Goal: Task Accomplishment & Management: Manage account settings

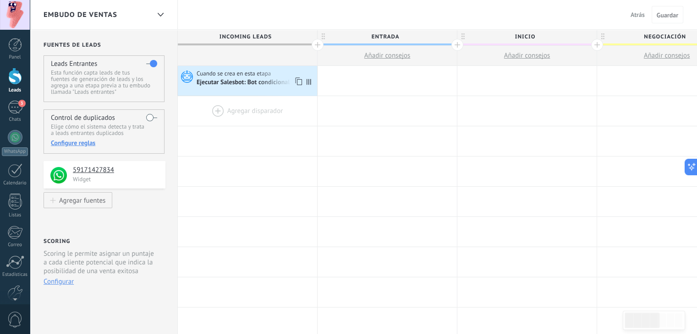
drag, startPoint x: 279, startPoint y: 71, endPoint x: 256, endPoint y: 110, distance: 45.8
click at [256, 110] on div at bounding box center [247, 111] width 139 height 30
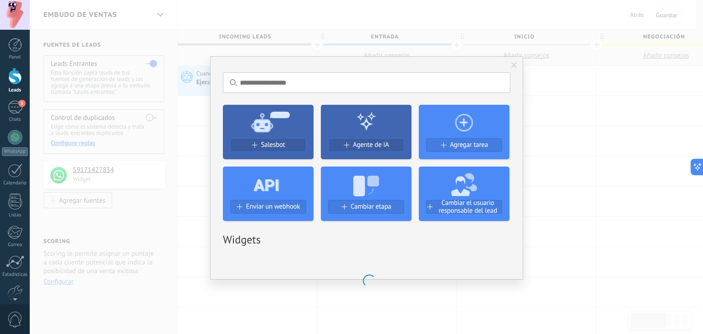
click at [310, 81] on input "text" at bounding box center [367, 82] width 288 height 21
click at [516, 63] on div "No hay resultados Salesbot Agente de IA Agregar tarea Enviar un webhook Cambiar…" at bounding box center [366, 167] width 313 height 223
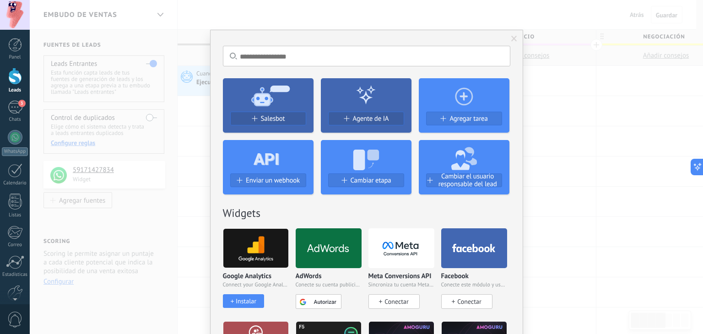
click at [512, 36] on span at bounding box center [515, 39] width 6 height 6
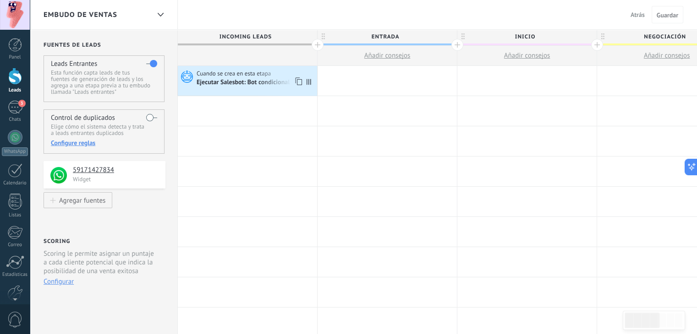
click at [308, 83] on icon at bounding box center [308, 82] width 5 height 6
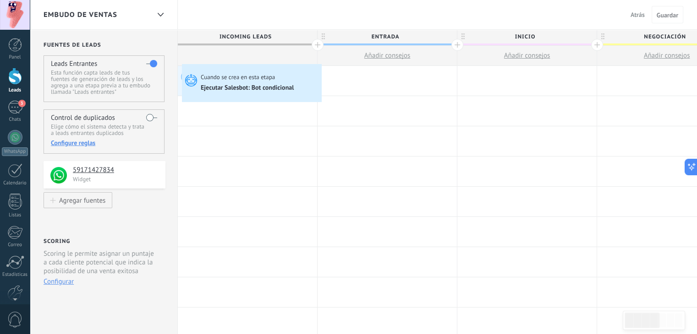
drag, startPoint x: 249, startPoint y: 79, endPoint x: 184, endPoint y: 66, distance: 65.8
click at [184, 66] on div "Cuando se crea en esta etapa Ejecutar [PERSON_NAME]: Bot condicional Avanzado C…" at bounding box center [247, 81] width 139 height 30
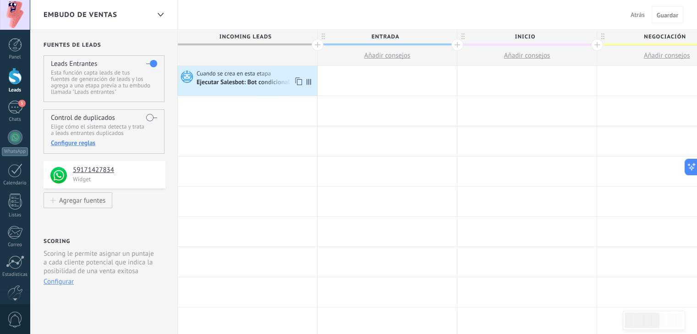
click at [309, 81] on icon at bounding box center [308, 82] width 5 height 6
drag, startPoint x: 309, startPoint y: 81, endPoint x: 351, endPoint y: 81, distance: 42.1
click at [351, 81] on div "**********" at bounding box center [667, 81] width 978 height 30
click at [300, 81] on icon at bounding box center [297, 82] width 9 height 12
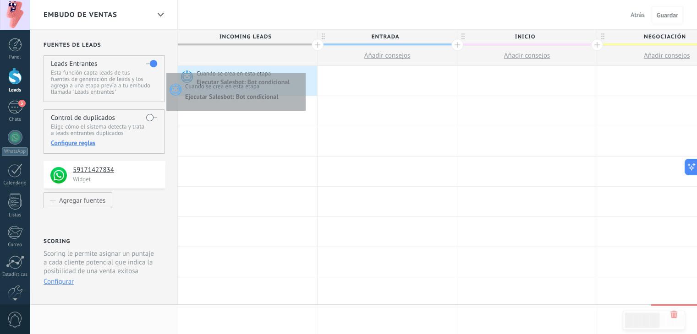
click at [303, 71] on div "Cuando se crea en esta etapa" at bounding box center [255, 74] width 118 height 8
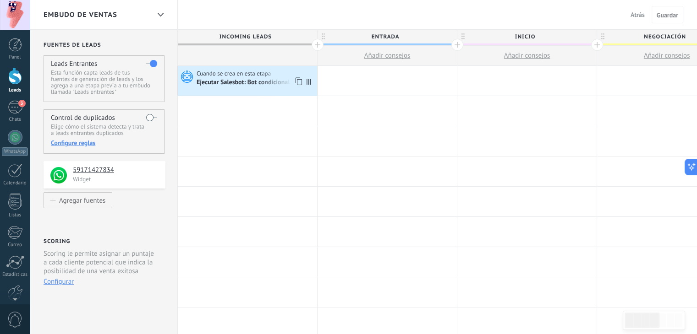
click at [310, 80] on icon at bounding box center [308, 82] width 5 height 6
drag, startPoint x: 213, startPoint y: 79, endPoint x: 494, endPoint y: 139, distance: 286.6
click at [494, 139] on div at bounding box center [526, 141] width 139 height 30
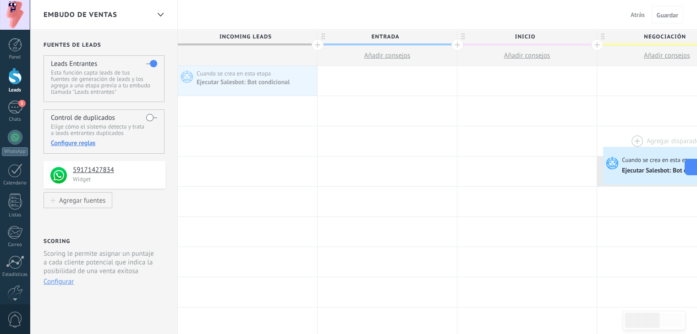
drag, startPoint x: 284, startPoint y: 74, endPoint x: 605, endPoint y: 149, distance: 329.3
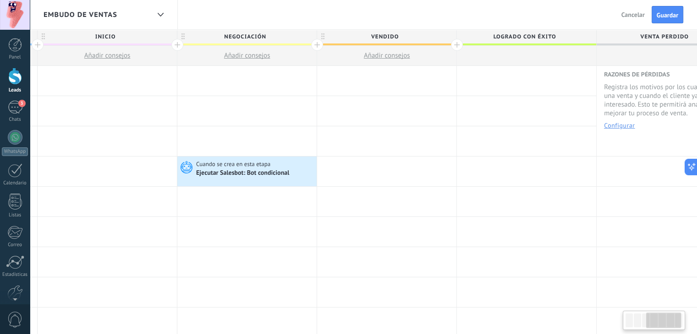
scroll to position [0, 421]
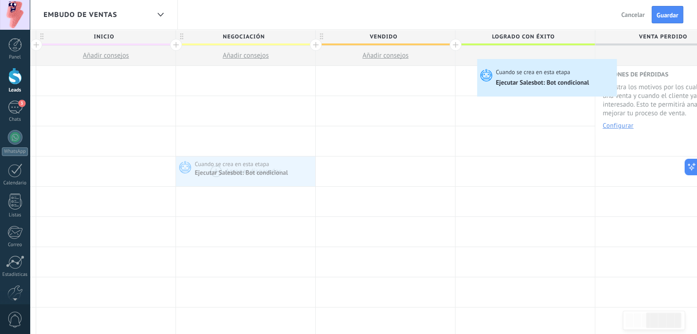
drag, startPoint x: 250, startPoint y: 174, endPoint x: 479, endPoint y: 61, distance: 255.0
click at [315, 157] on div "[PERSON_NAME] disparador Cuando se crea en esta etapa Ejecutar [PERSON_NAME]: B…" at bounding box center [245, 172] width 139 height 30
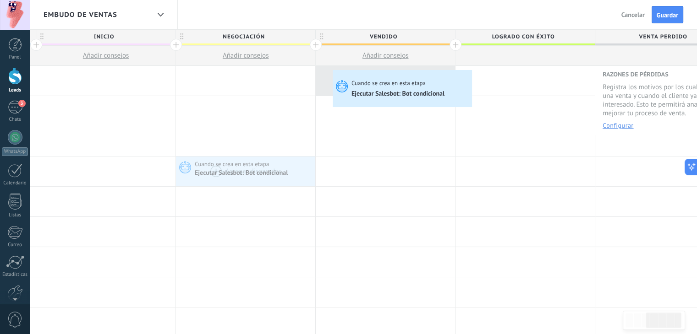
drag, startPoint x: 269, startPoint y: 176, endPoint x: 335, endPoint y: 71, distance: 123.9
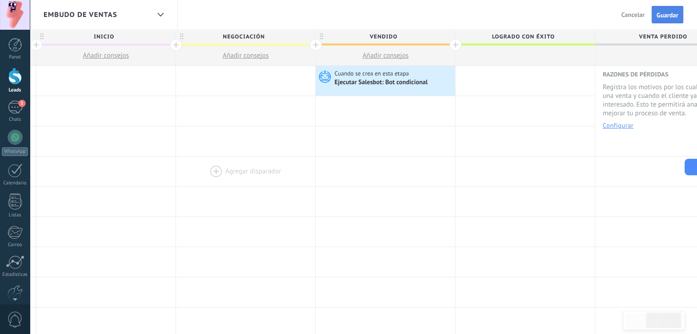
click at [661, 20] on button "Guardar" at bounding box center [667, 14] width 32 height 17
click at [661, 20] on button "Cancelar" at bounding box center [648, 15] width 31 height 14
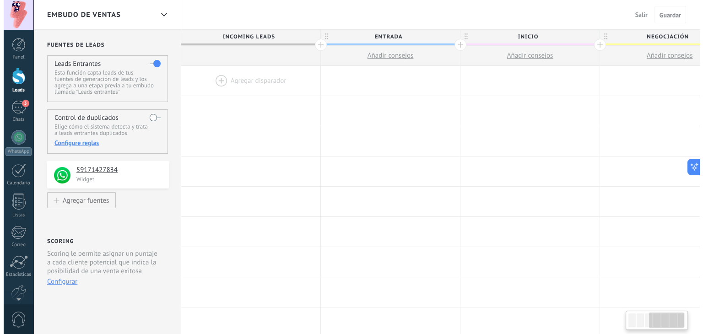
scroll to position [0, 421]
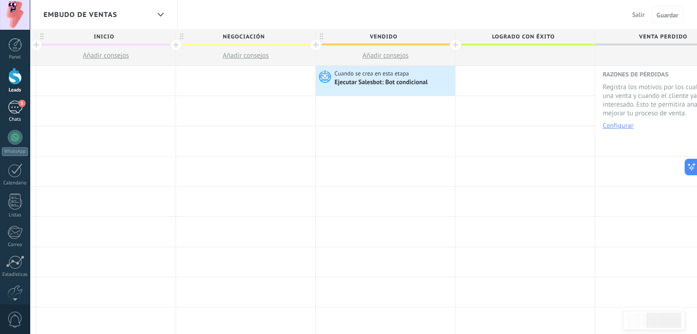
click at [12, 112] on div "3" at bounding box center [15, 107] width 15 height 13
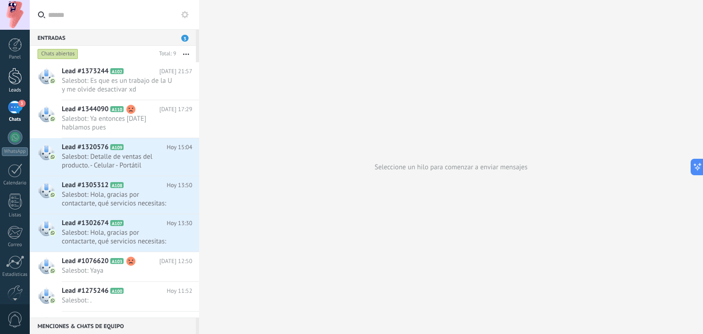
click at [13, 87] on div "Leads" at bounding box center [15, 90] width 27 height 6
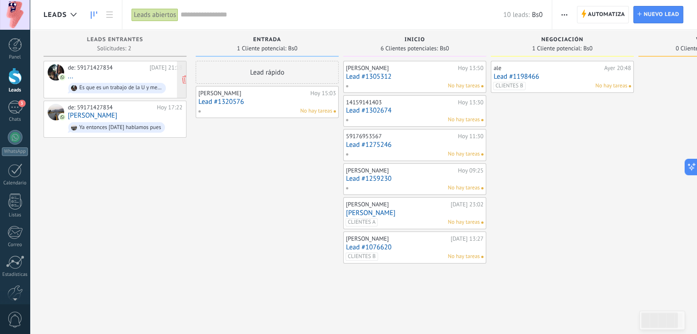
click at [53, 74] on div at bounding box center [56, 72] width 16 height 16
click at [87, 74] on div "de: 59171427834 [DATE] 21:18 ... Es que es un trabajo de la U y me olvide desac…" at bounding box center [125, 79] width 114 height 31
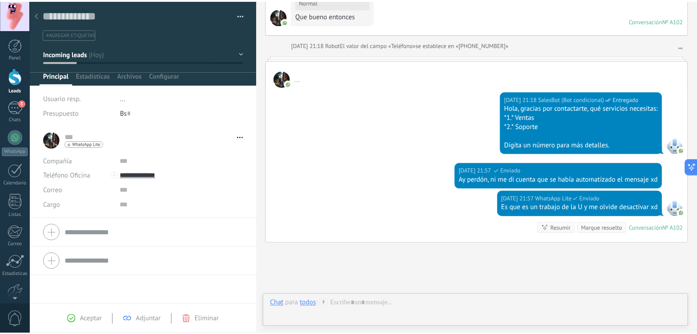
scroll to position [170, 0]
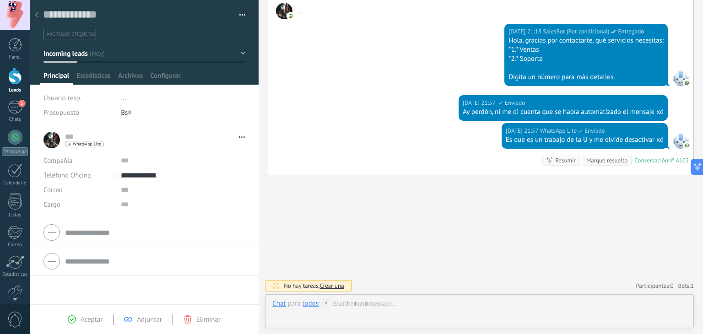
click at [47, 140] on div "... ... Abrir detalle Copie el nombre Desatar Contacto principal" at bounding box center [145, 140] width 202 height 23
click at [42, 19] on div at bounding box center [36, 15] width 13 height 18
